Goal: Check status: Check status

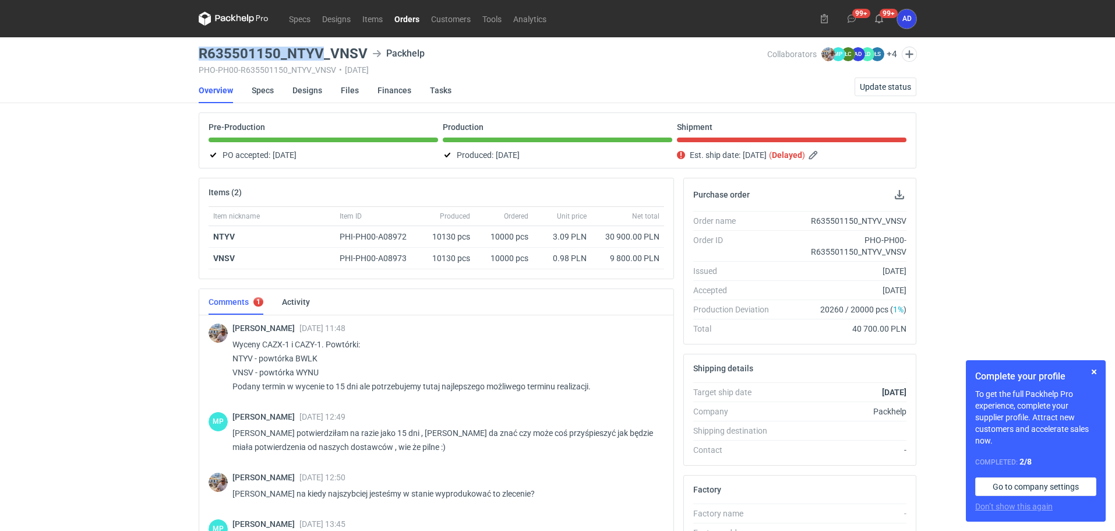
drag, startPoint x: 322, startPoint y: 54, endPoint x: 199, endPoint y: 57, distance: 123.0
click at [199, 57] on h3 "R635501150_NTYV_VNSV" at bounding box center [283, 54] width 169 height 14
copy h3 "R635501150_NTYV"
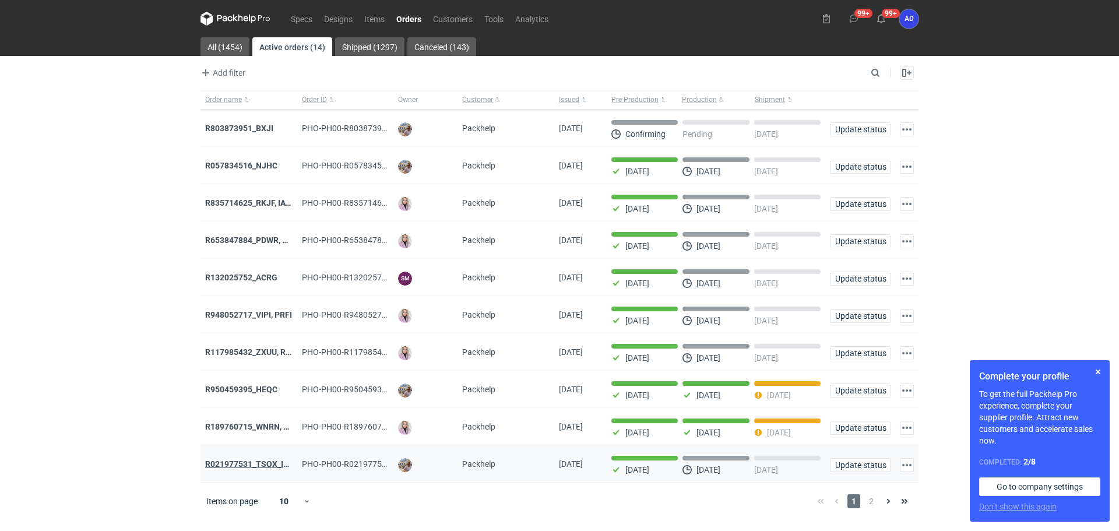
click at [263, 468] on strong "R021977531_TSQX_IDUW" at bounding box center [253, 463] width 96 height 9
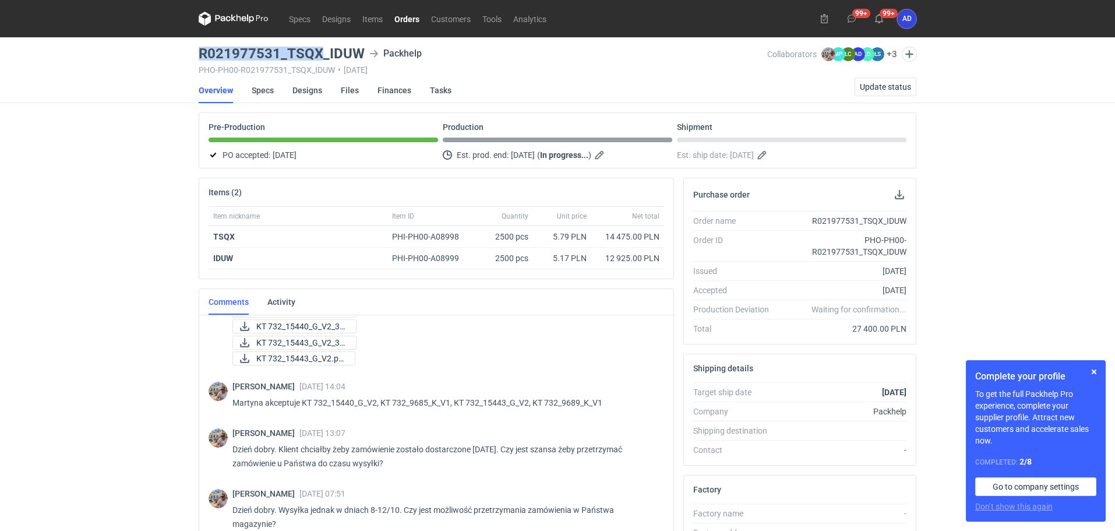
drag, startPoint x: 321, startPoint y: 52, endPoint x: 179, endPoint y: 52, distance: 141.6
click at [179, 52] on div "Specs Designs Items Orders Customers Tools Analytics 99+ 99+ AD Anita Dolczewsk…" at bounding box center [557, 265] width 1115 height 531
copy h3 "R021977531_TSQX"
click at [415, 8] on nav "Specs Designs Items Orders Customers Tools Analytics" at bounding box center [376, 18] width 354 height 37
click at [414, 16] on link "Orders" at bounding box center [407, 19] width 37 height 14
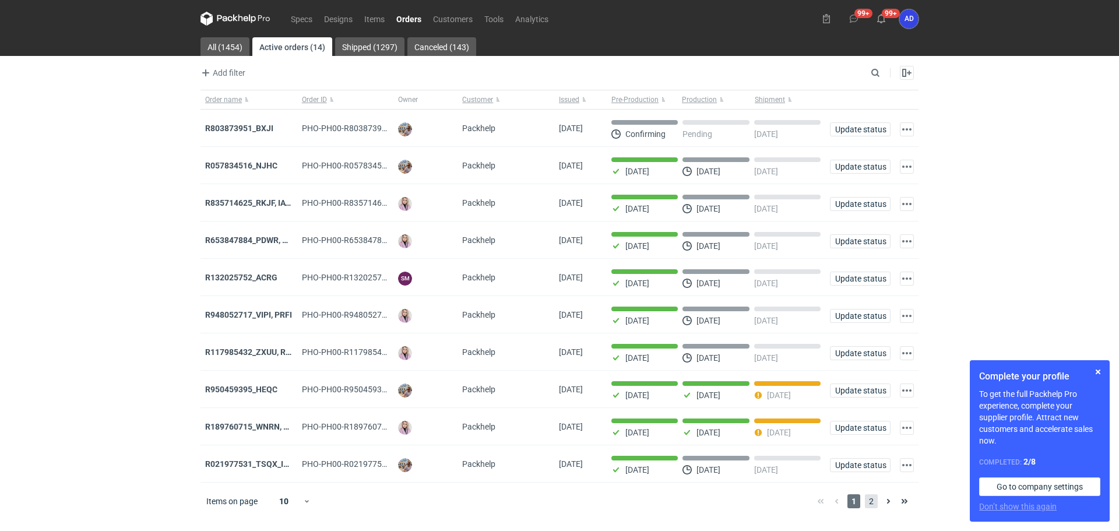
click at [873, 508] on span "2" at bounding box center [871, 501] width 13 height 14
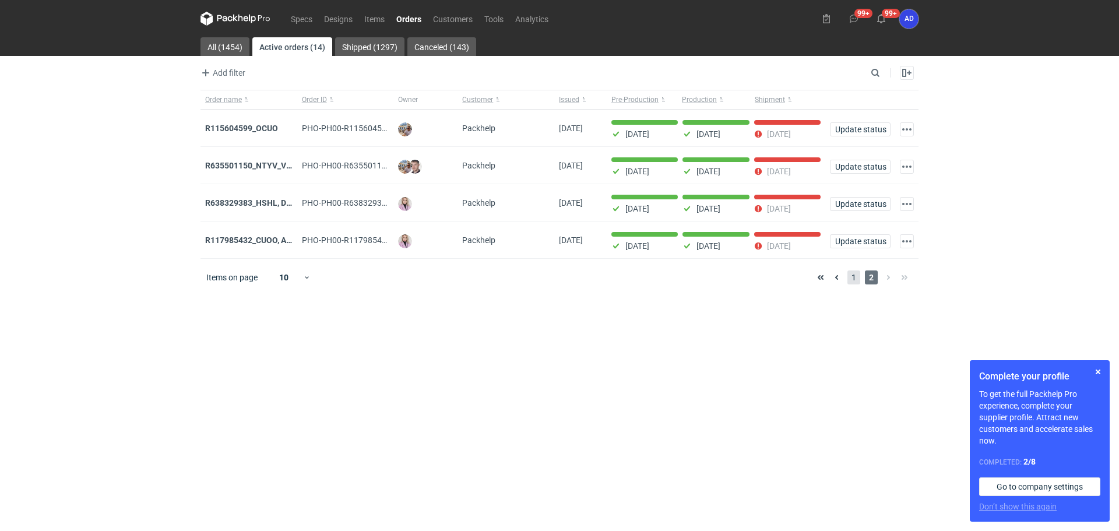
click at [851, 281] on span "1" at bounding box center [853, 277] width 13 height 14
